Goal: Information Seeking & Learning: Understand process/instructions

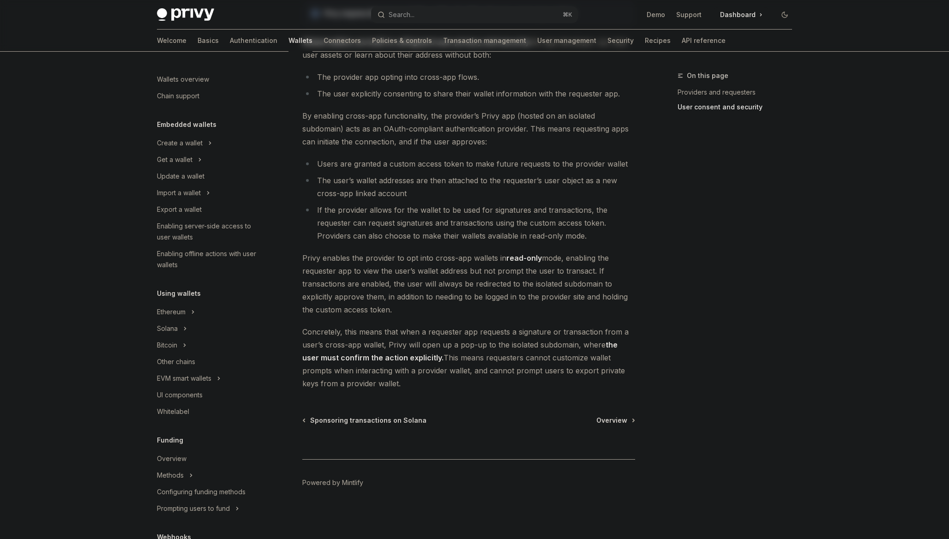
scroll to position [254, 0]
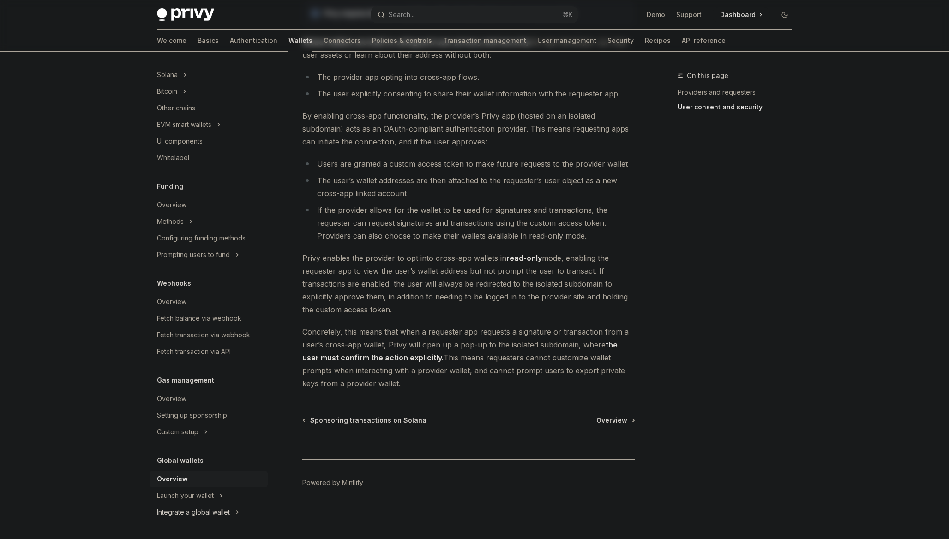
click at [234, 509] on button "Integrate a global wallet" at bounding box center [208, 512] width 118 height 17
type textarea "*"
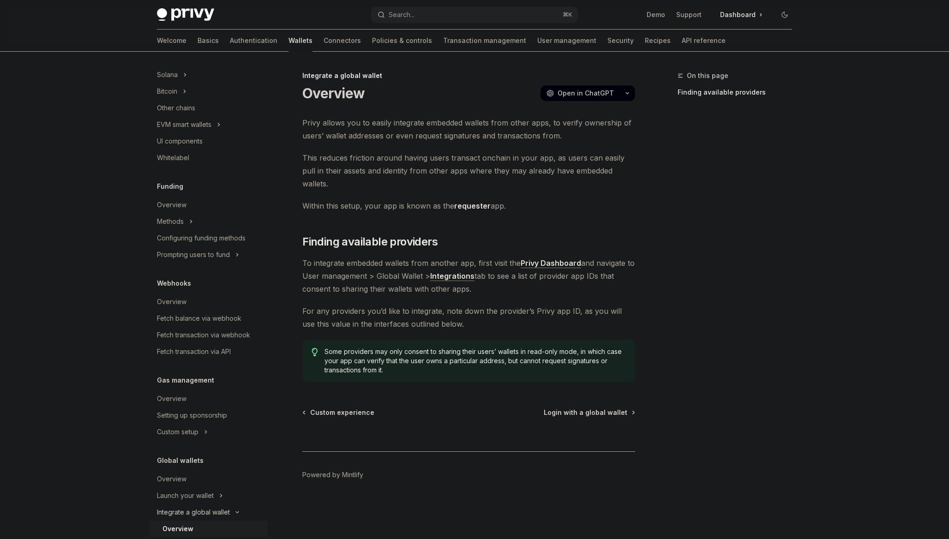
scroll to position [370, 0]
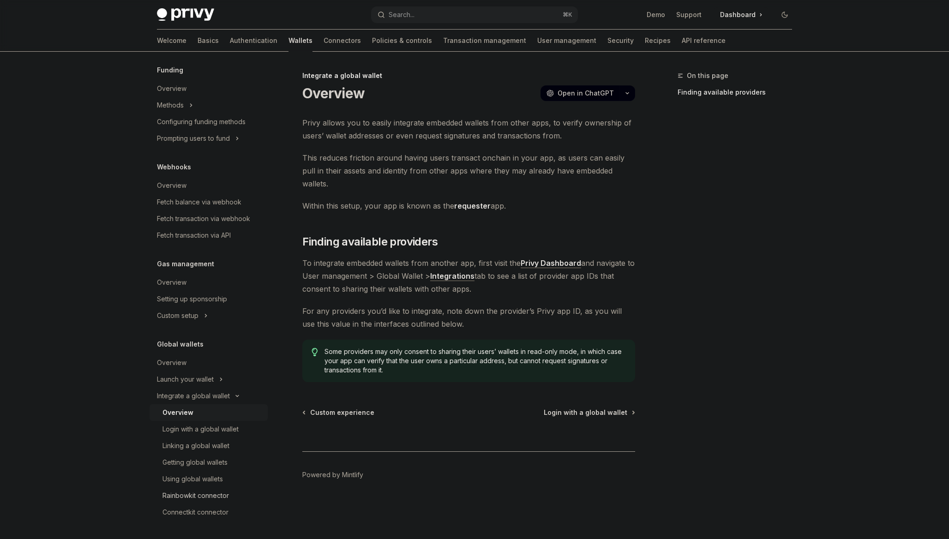
click at [226, 494] on div "Rainbowkit connector" at bounding box center [195, 495] width 66 height 11
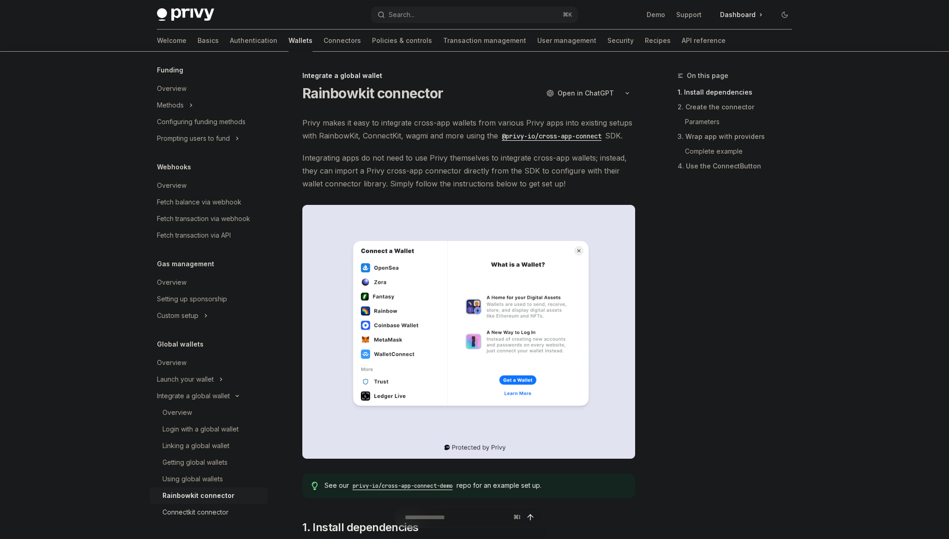
click at [209, 508] on div "Connectkit connector" at bounding box center [195, 512] width 66 height 11
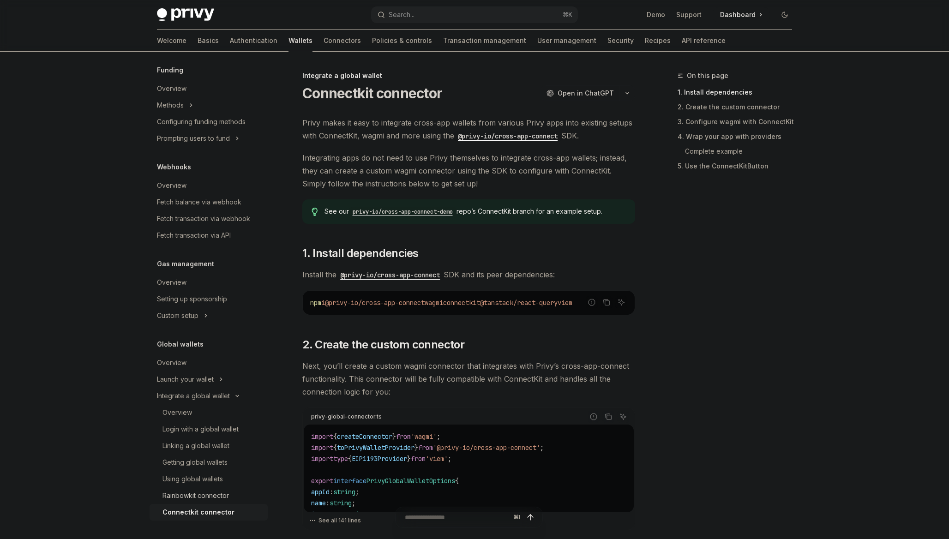
click at [213, 496] on div "Rainbowkit connector" at bounding box center [195, 495] width 66 height 11
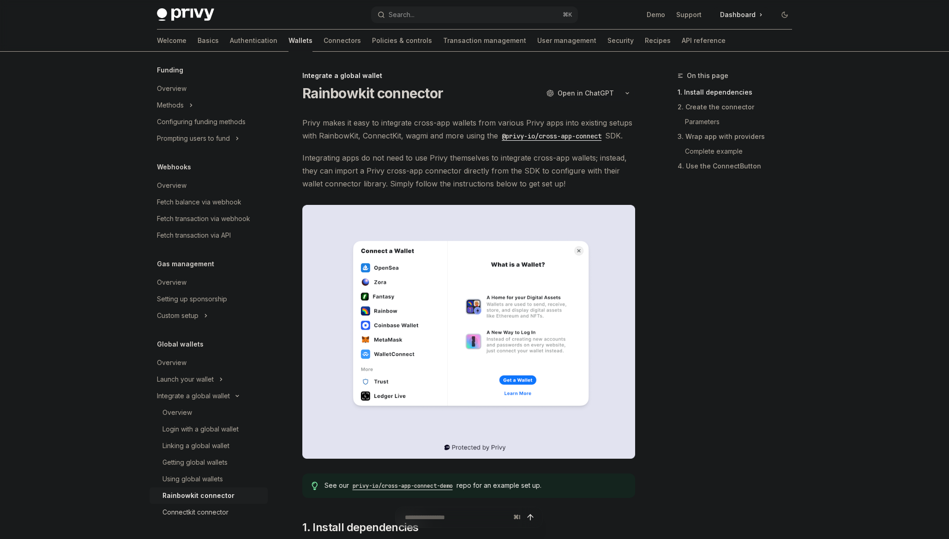
click at [212, 505] on link "Connectkit connector" at bounding box center [208, 512] width 118 height 17
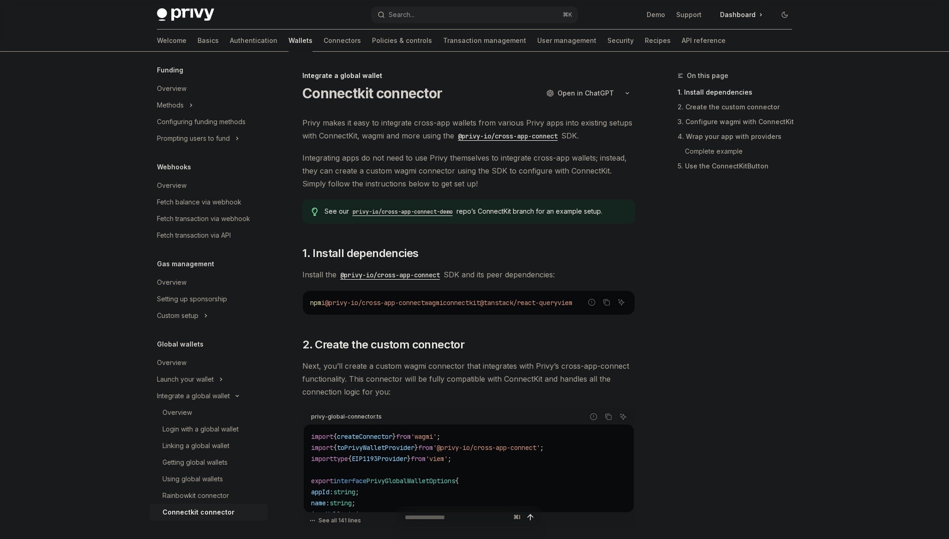
type textarea "*"
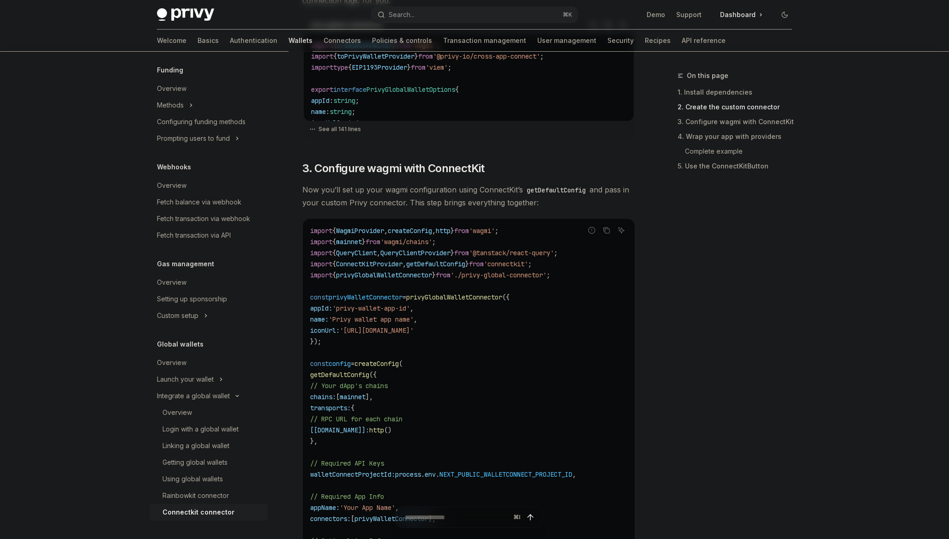
scroll to position [392, 0]
click at [355, 129] on button "See all 141 lines" at bounding box center [468, 128] width 319 height 13
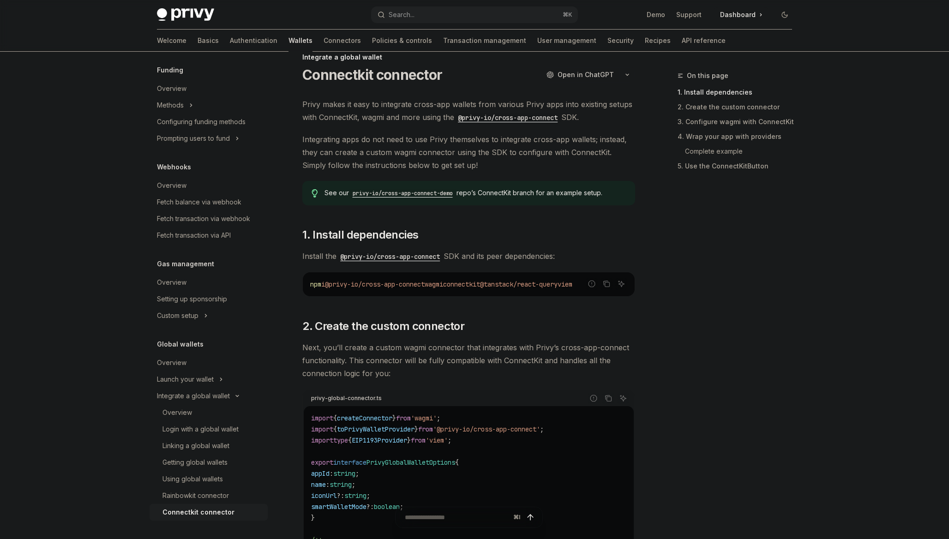
scroll to position [0, 0]
